Goal: Task Accomplishment & Management: Manage account settings

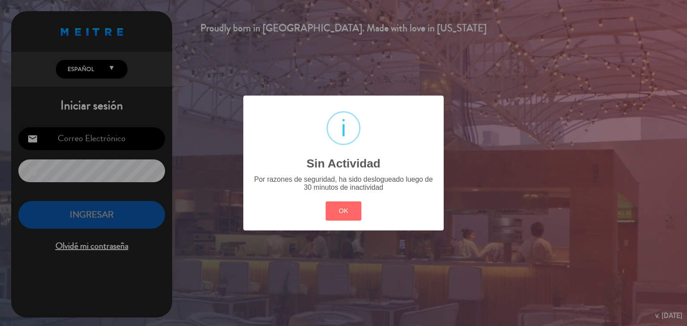
type input "[EMAIL_ADDRESS][DOMAIN_NAME]"
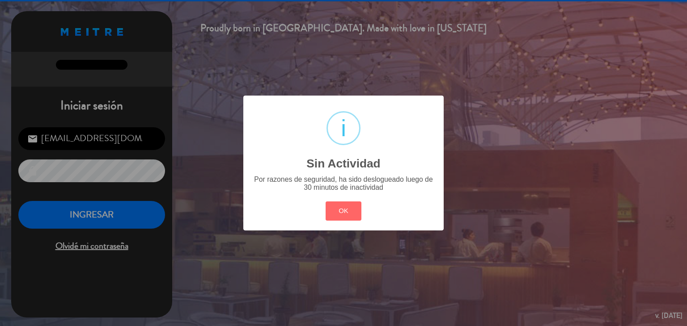
drag, startPoint x: 330, startPoint y: 215, endPoint x: 276, endPoint y: 218, distance: 54.2
click at [331, 216] on button "OK" at bounding box center [344, 211] width 36 height 19
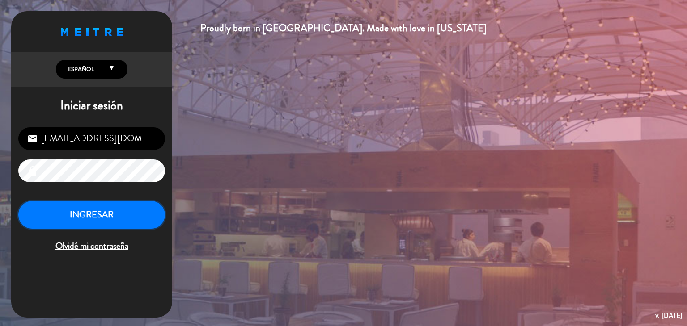
click at [138, 220] on button "INGRESAR" at bounding box center [91, 215] width 147 height 28
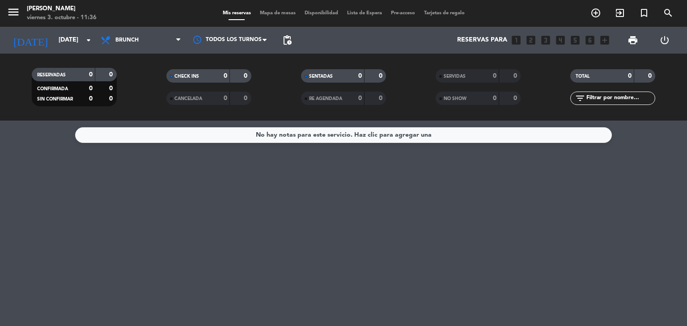
click at [138, 24] on div "menu [PERSON_NAME][DATE] 3. octubre - 11:36 Mis reservas Mapa de mesas Disponib…" at bounding box center [343, 13] width 687 height 27
click at [138, 29] on div "Todos los servicios Brunch Almuerzo Cena Brunch Todos los servicios Brunch Almu…" at bounding box center [140, 40] width 89 height 27
click at [138, 37] on span "Brunch" at bounding box center [126, 40] width 23 height 6
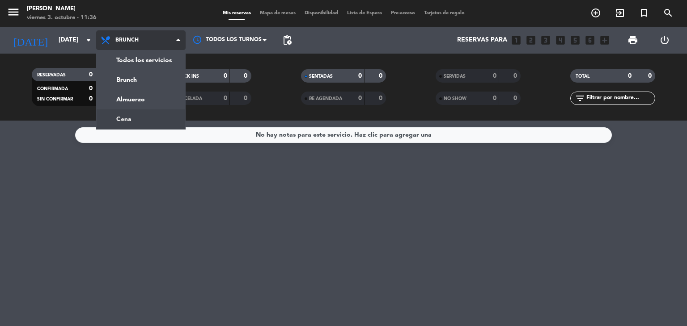
click at [157, 123] on ng-component "menu [PERSON_NAME][DATE] 3. octubre - 11:36 Mis reservas Mapa de mesas Disponib…" at bounding box center [343, 163] width 687 height 326
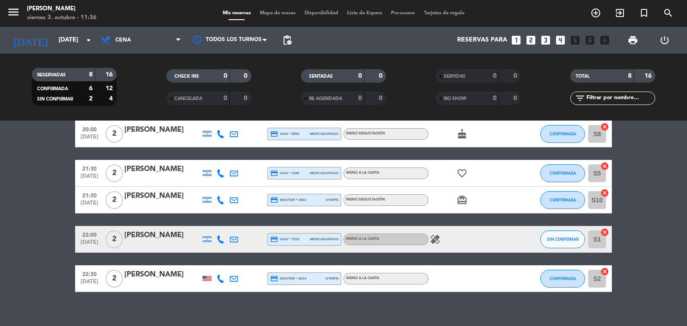
scroll to position [145, 0]
